Goal: Navigation & Orientation: Find specific page/section

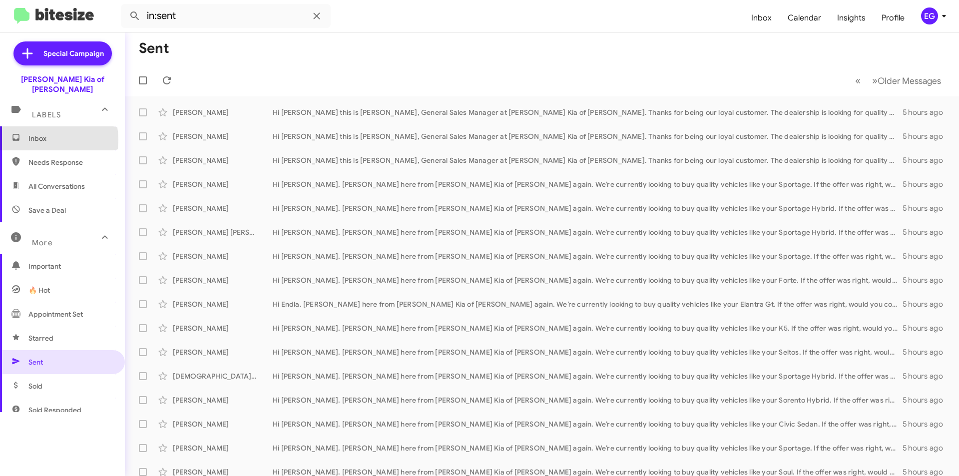
click at [38, 133] on span "Inbox" at bounding box center [70, 138] width 85 height 10
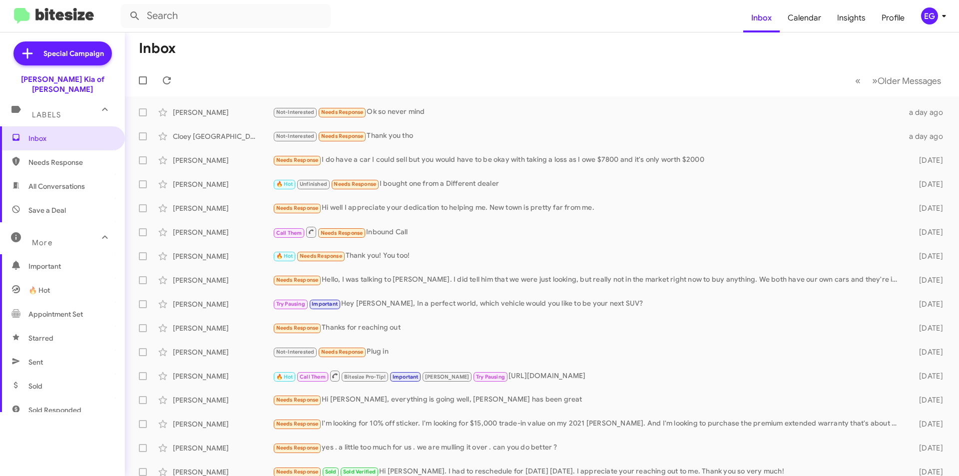
click at [47, 181] on span "All Conversations" at bounding box center [56, 186] width 56 height 10
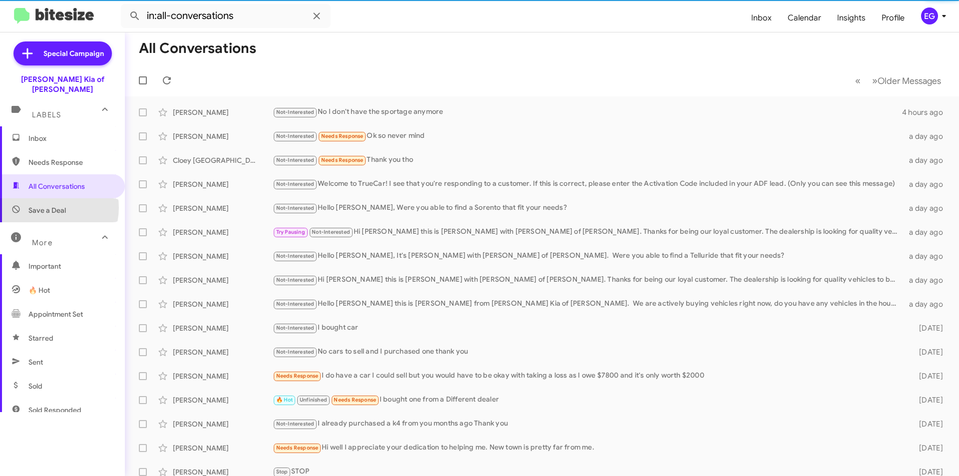
click at [50, 205] on span "Save a Deal" at bounding box center [46, 210] width 37 height 10
type input "in:not-interested"
